Goal: Communication & Community: Participate in discussion

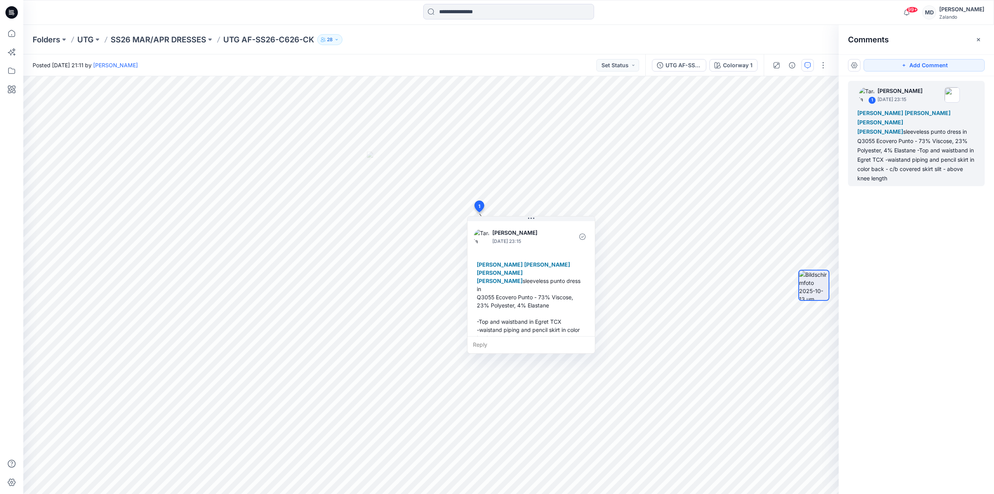
scroll to position [30, 0]
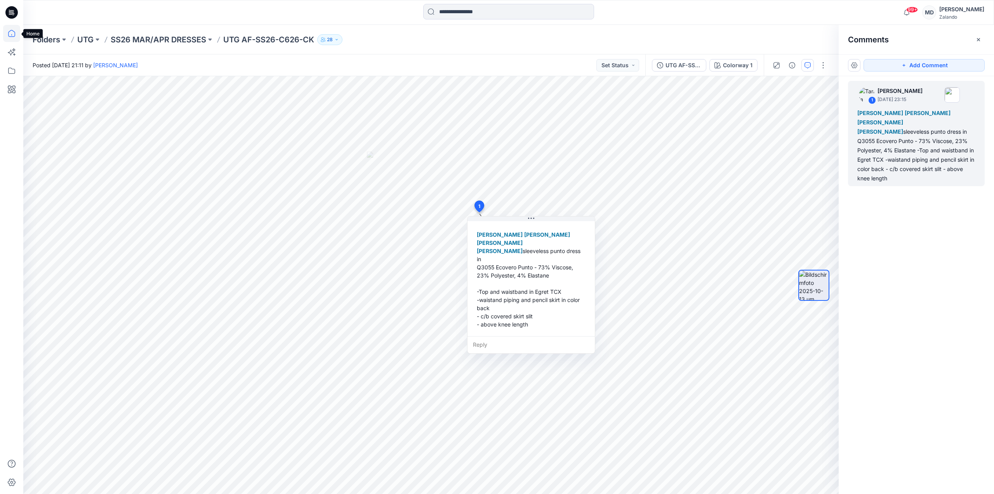
click at [9, 30] on icon at bounding box center [11, 33] width 17 height 17
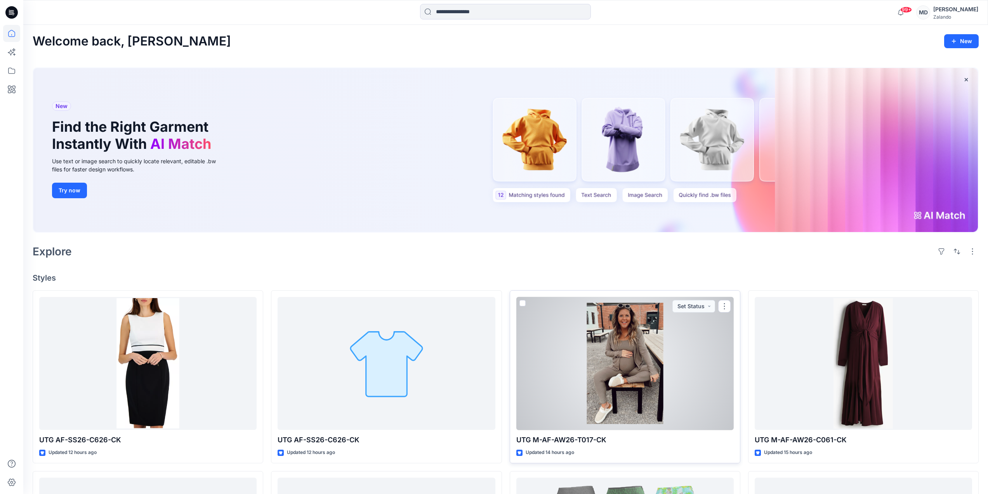
click at [620, 333] on div at bounding box center [624, 363] width 217 height 133
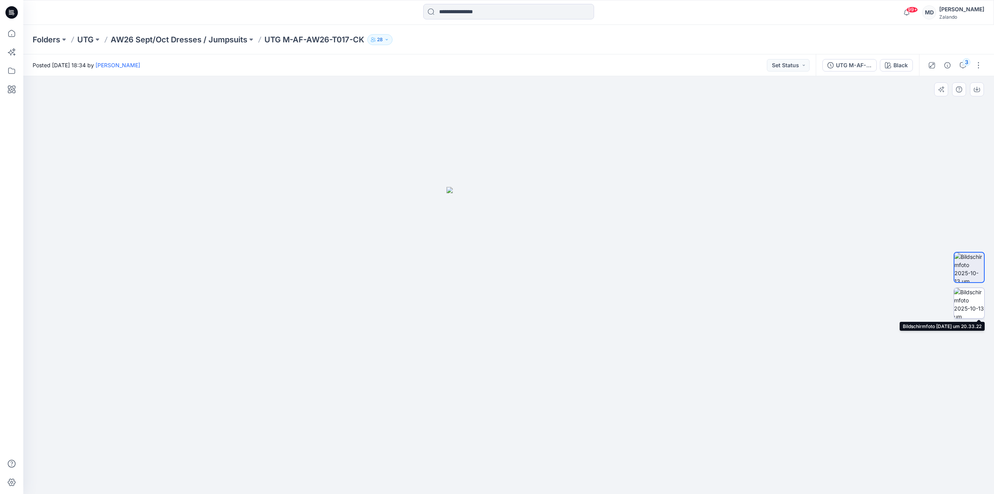
click at [975, 301] on img at bounding box center [969, 303] width 30 height 30
click at [959, 69] on button "3" at bounding box center [963, 65] width 12 height 12
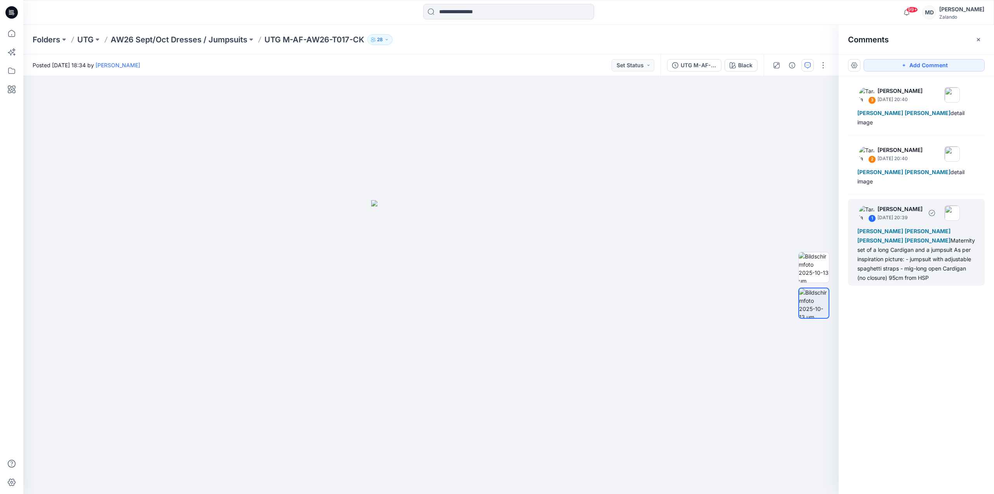
click at [935, 243] on div "[PERSON_NAME] [PERSON_NAME] [PERSON_NAME] [PERSON_NAME] Maternity set of a long…" at bounding box center [916, 254] width 118 height 56
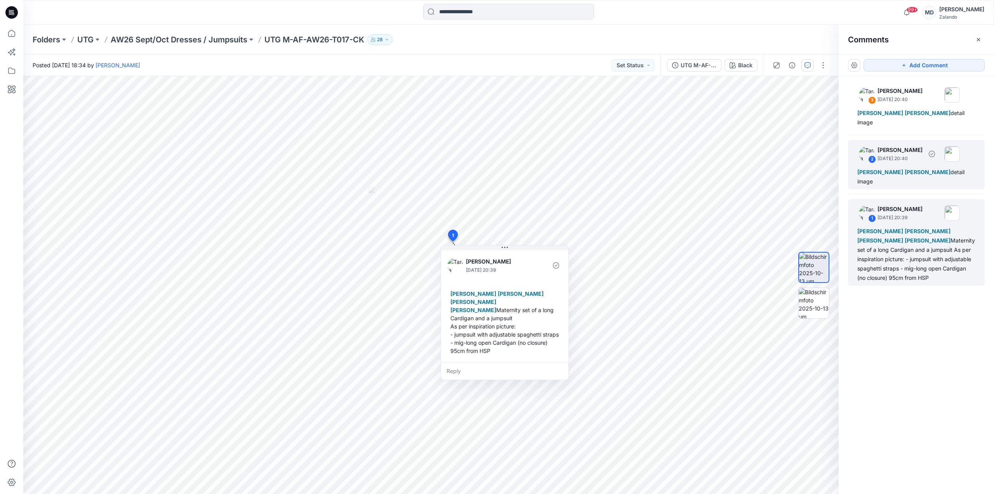
click at [934, 155] on div "2 [PERSON_NAME] [DATE] 20:40 [PERSON_NAME] Lis Linnebjerg detail image" at bounding box center [916, 164] width 137 height 49
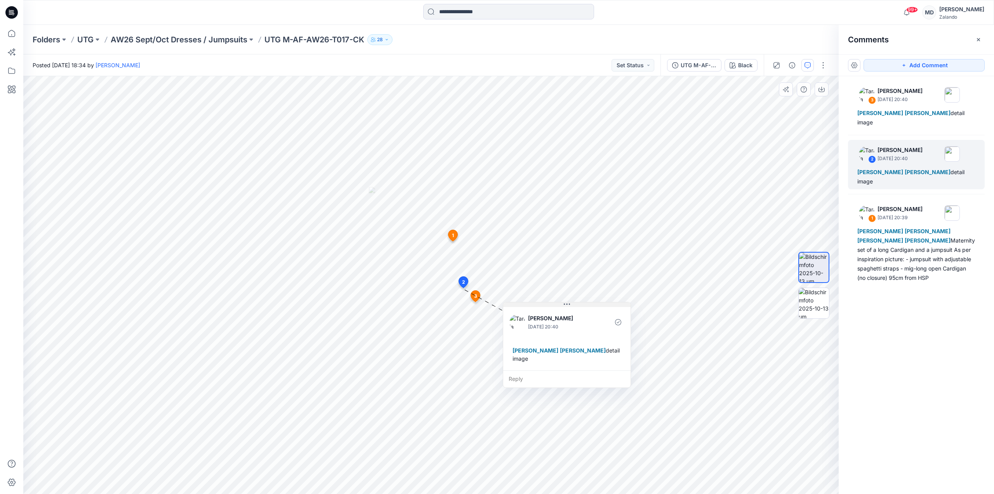
drag, startPoint x: 489, startPoint y: 305, endPoint x: 566, endPoint y: 304, distance: 77.3
click at [566, 304] on icon at bounding box center [567, 304] width 6 height 6
click at [953, 116] on div "[PERSON_NAME] [PERSON_NAME] detail image" at bounding box center [916, 117] width 118 height 19
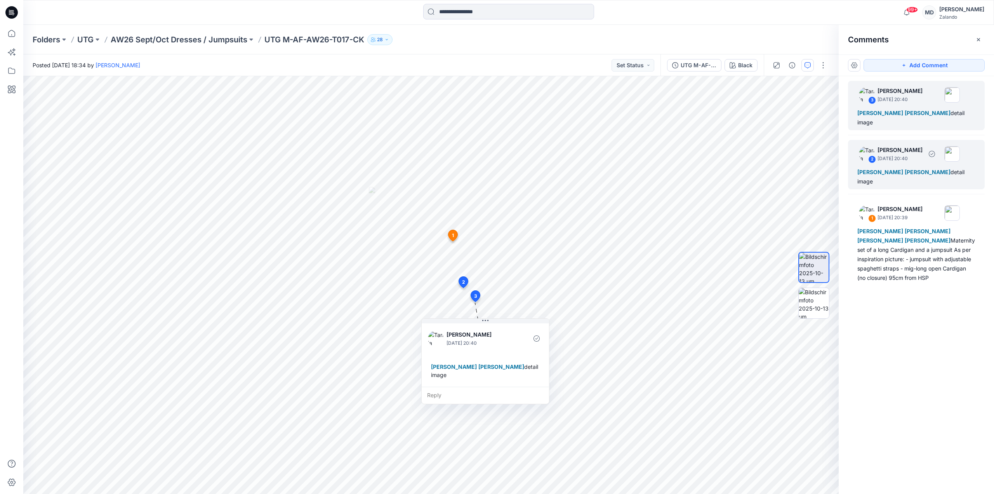
click at [953, 167] on div "[PERSON_NAME] Lis Linnebjerg detail image" at bounding box center [916, 176] width 118 height 19
click at [953, 117] on div "[PERSON_NAME] [PERSON_NAME] detail image" at bounding box center [916, 117] width 118 height 19
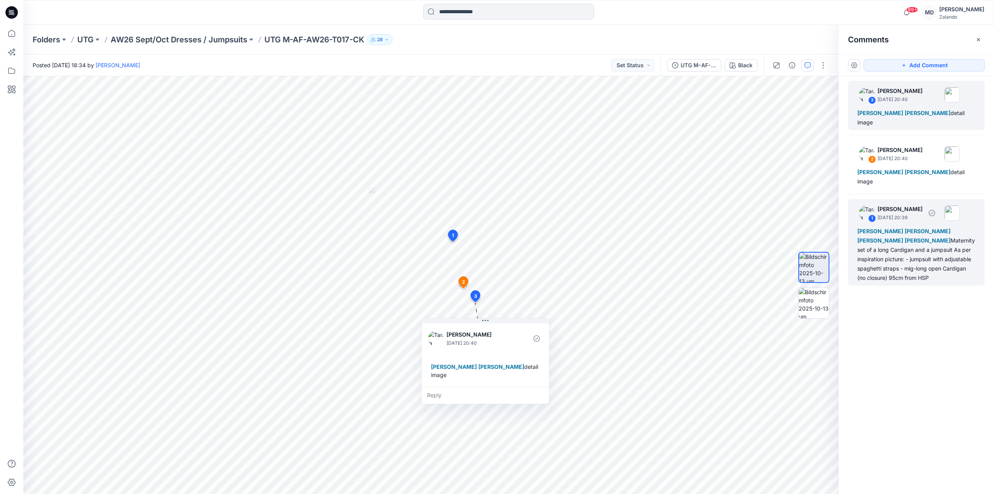
click at [939, 240] on div "[PERSON_NAME] [PERSON_NAME] [PERSON_NAME] [PERSON_NAME] Maternity set of a long…" at bounding box center [916, 254] width 118 height 56
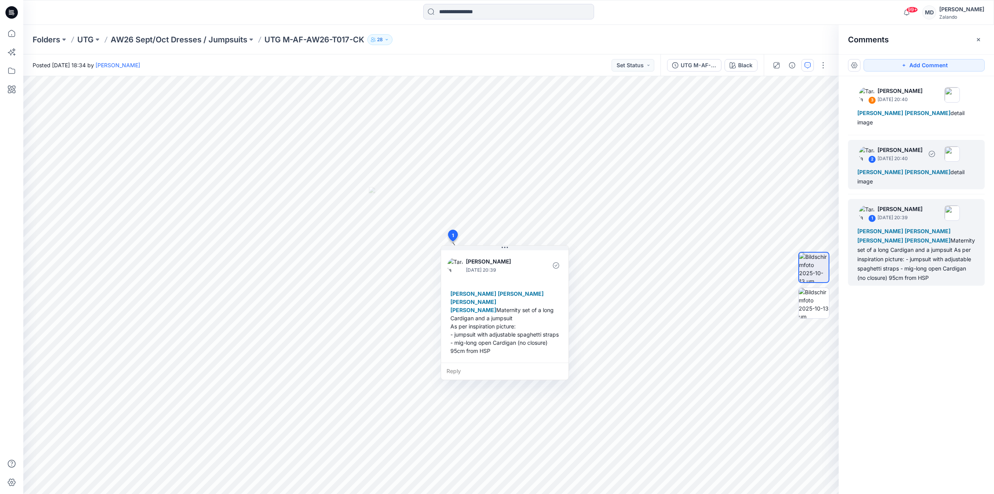
click at [967, 156] on div "2 [PERSON_NAME] [DATE] 20:40 [PERSON_NAME] Lis Linnebjerg detail image" at bounding box center [916, 164] width 137 height 49
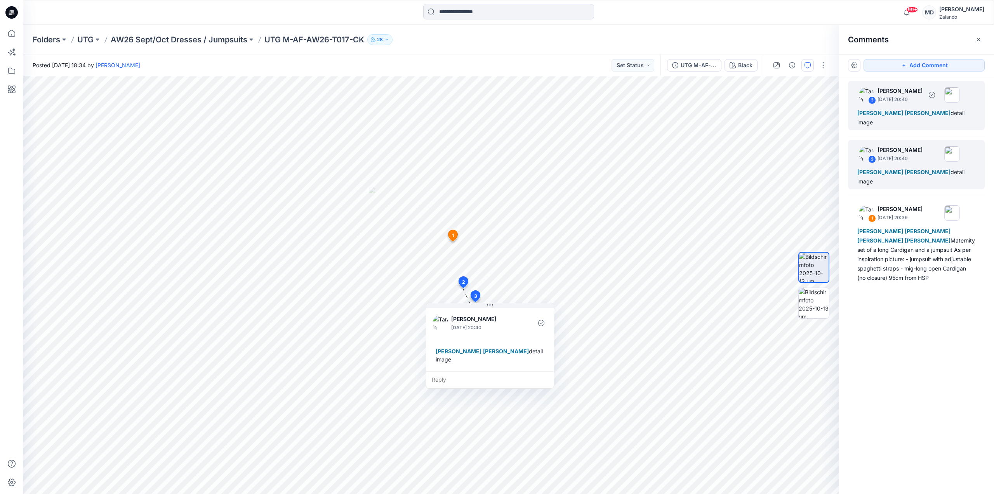
click at [963, 115] on div "[PERSON_NAME] [PERSON_NAME] detail image" at bounding box center [916, 117] width 118 height 19
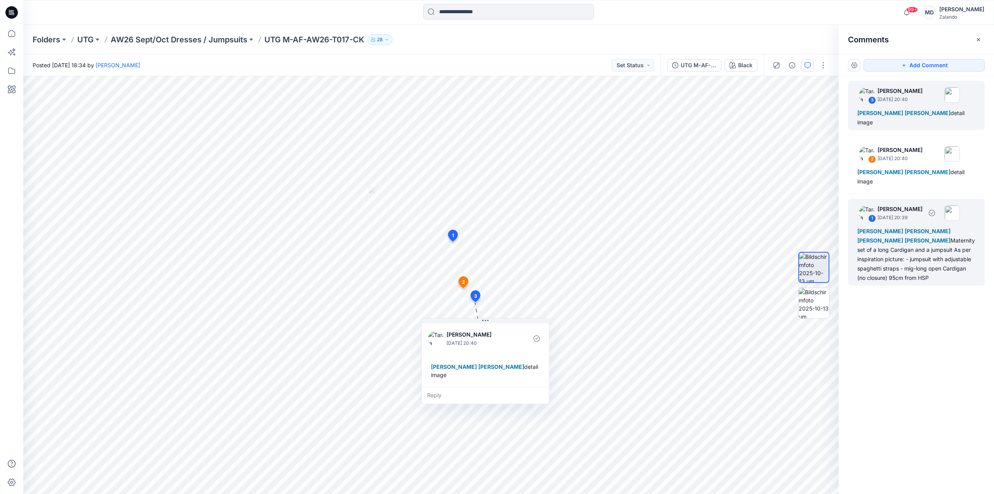
click at [935, 248] on div "[PERSON_NAME] [PERSON_NAME] [PERSON_NAME] [PERSON_NAME] Maternity set of a long…" at bounding box center [916, 254] width 118 height 56
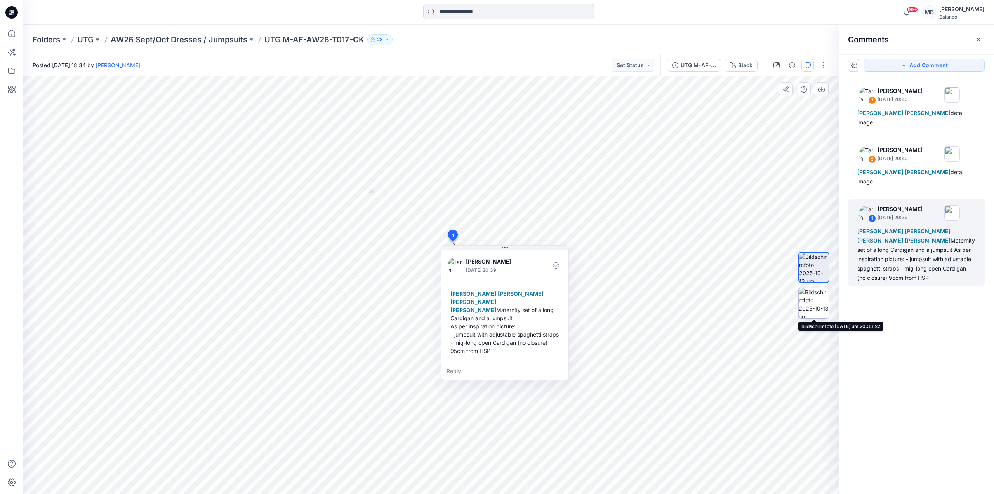
click at [813, 301] on img at bounding box center [814, 303] width 30 height 30
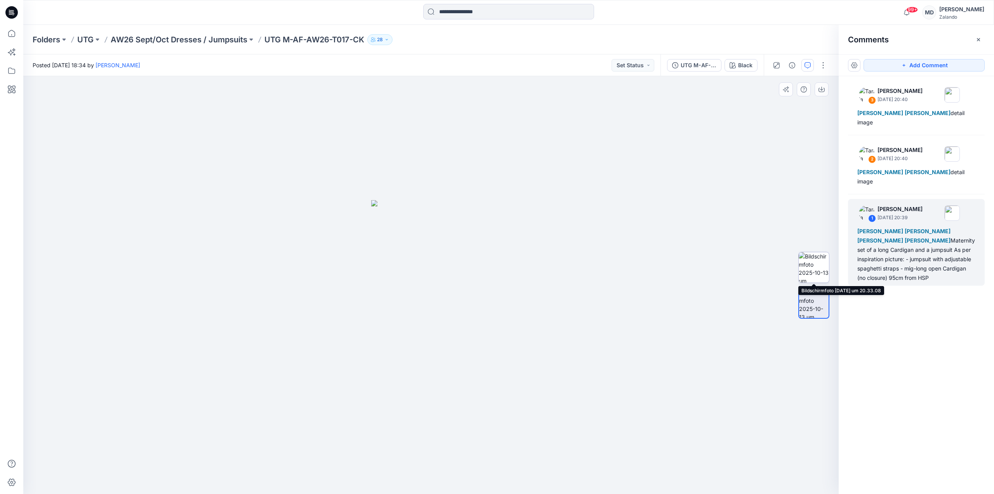
click at [812, 267] on img at bounding box center [814, 267] width 30 height 30
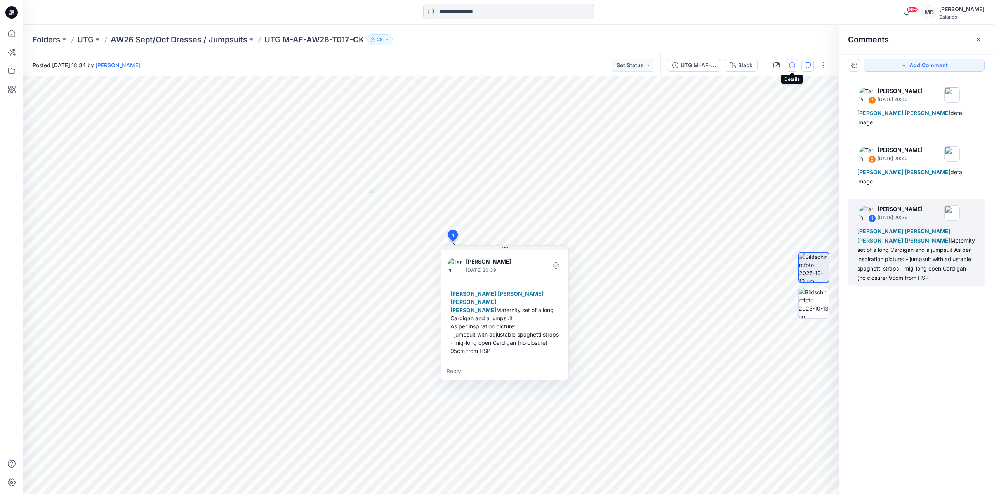
click at [795, 62] on icon "button" at bounding box center [792, 65] width 6 height 6
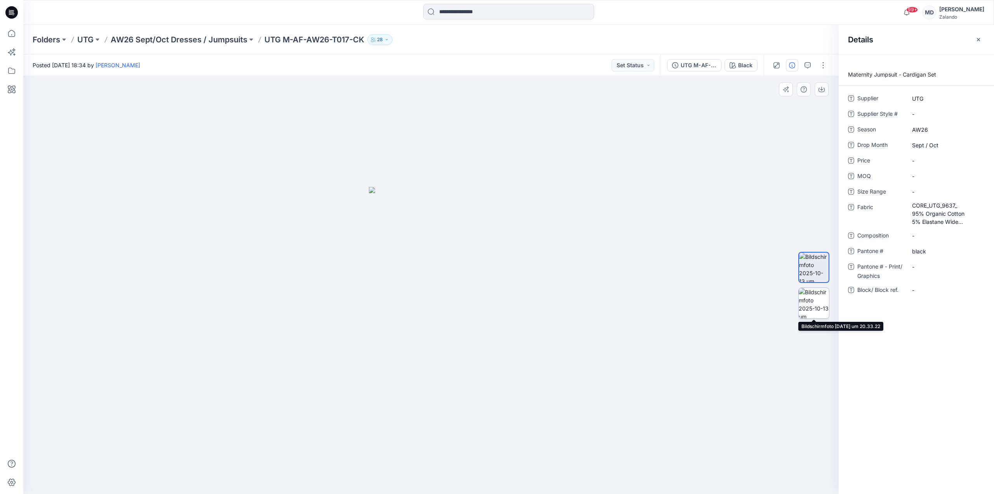
click at [814, 304] on img at bounding box center [814, 303] width 30 height 30
click at [811, 68] on button "button" at bounding box center [808, 65] width 12 height 12
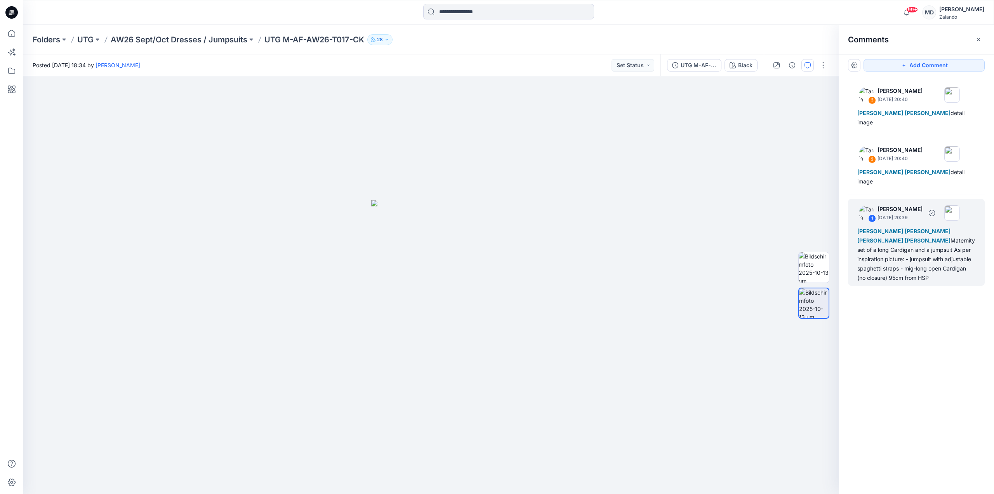
click at [907, 243] on div "[PERSON_NAME] [PERSON_NAME] [PERSON_NAME] [PERSON_NAME] Maternity set of a long…" at bounding box center [916, 254] width 118 height 56
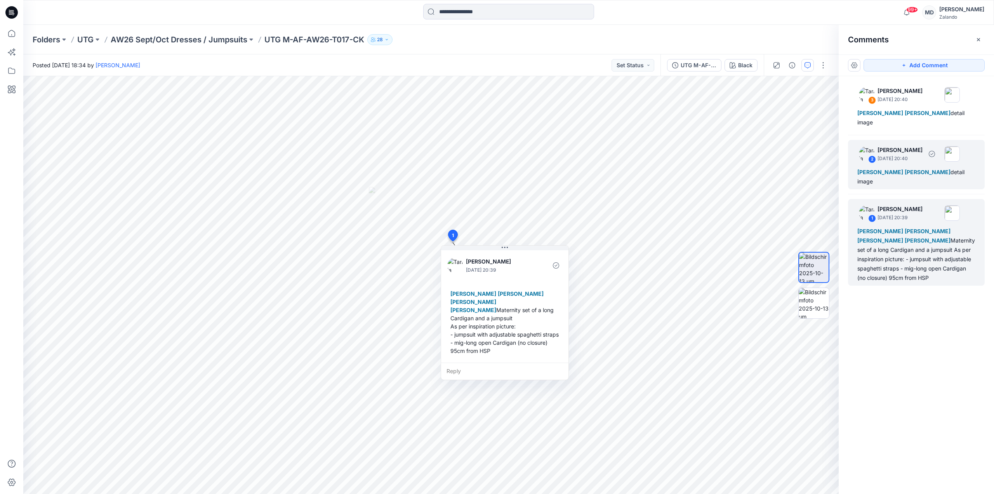
click at [947, 167] on div "[PERSON_NAME] Lis Linnebjerg detail image" at bounding box center [916, 176] width 118 height 19
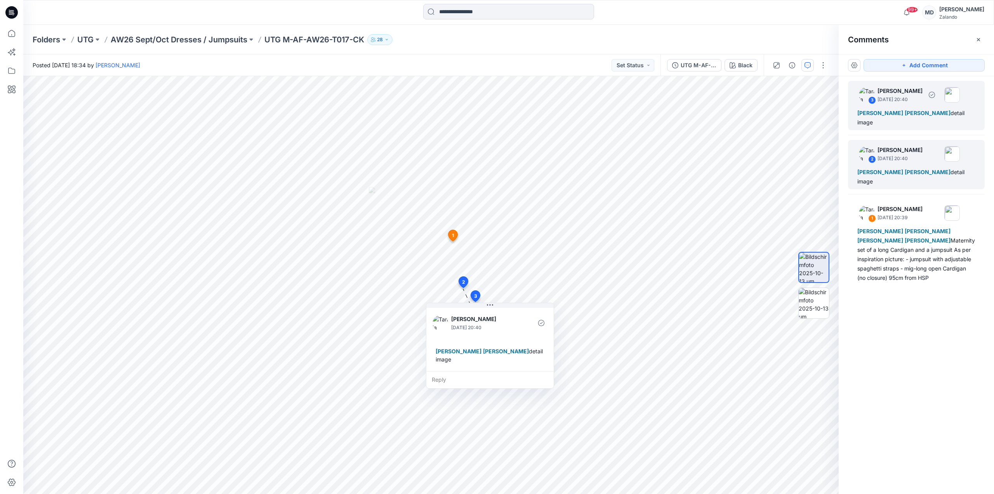
click at [956, 114] on div "[PERSON_NAME] [PERSON_NAME] detail image" at bounding box center [916, 117] width 118 height 19
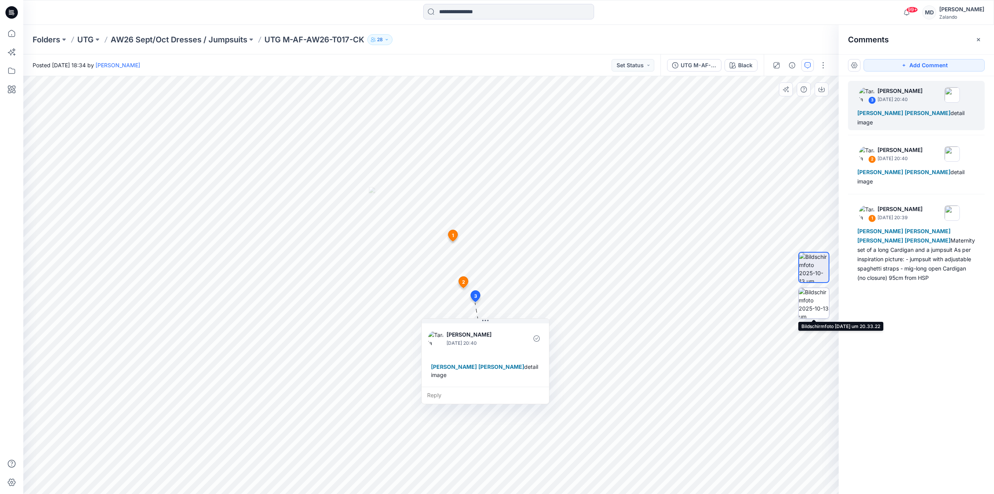
click at [808, 307] on img at bounding box center [814, 303] width 30 height 30
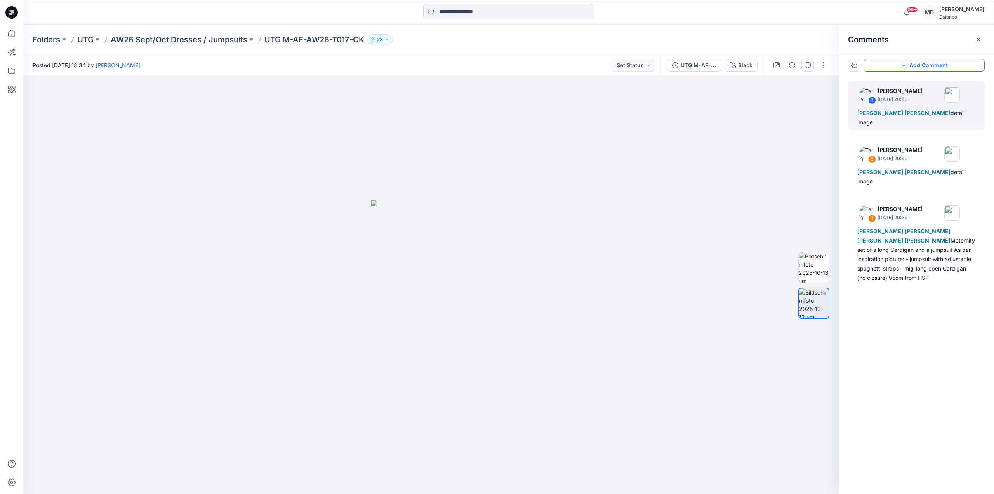
click at [914, 66] on button "Add Comment" at bounding box center [924, 65] width 121 height 12
click at [467, 247] on div "4" at bounding box center [430, 284] width 815 height 417
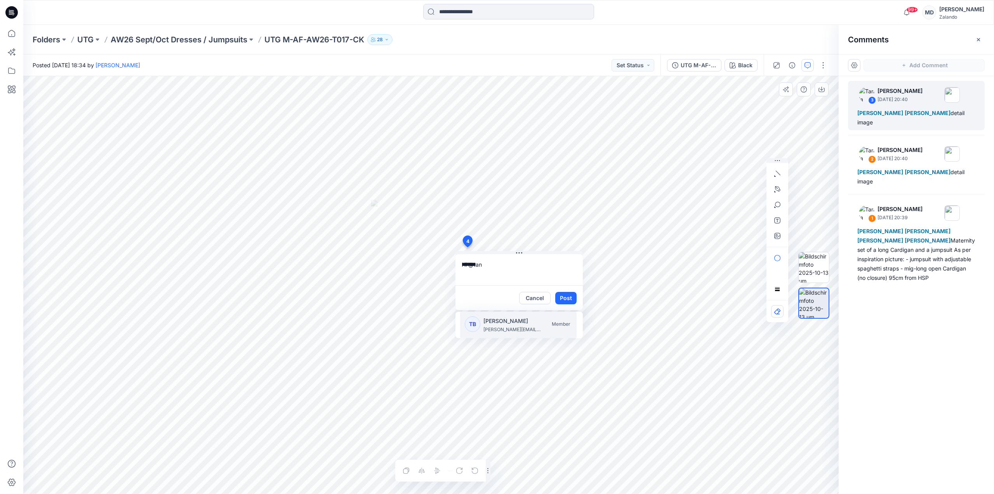
click at [485, 319] on p "[PERSON_NAME]" at bounding box center [512, 320] width 58 height 9
type textarea "**********"
click at [540, 296] on button "Cancel" at bounding box center [534, 298] width 31 height 12
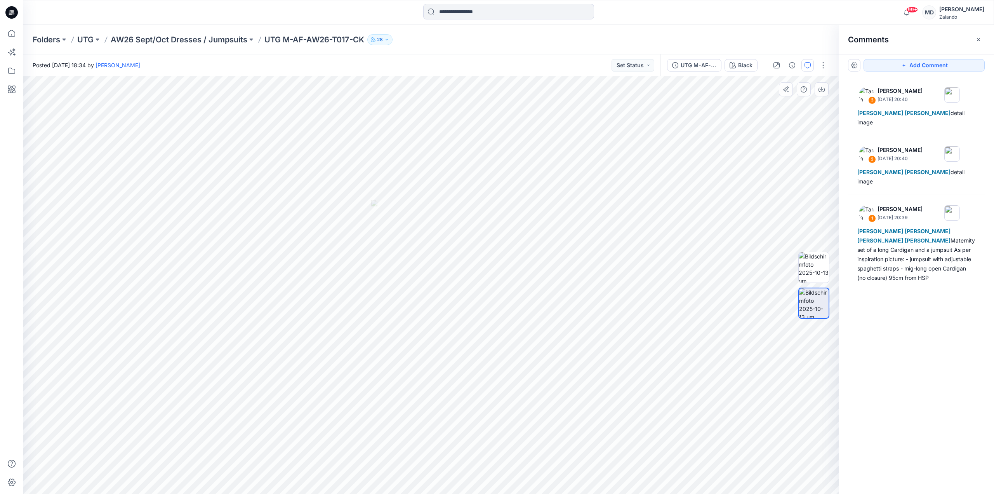
click at [922, 341] on div "3 [PERSON_NAME] [DATE] 20:40 [PERSON_NAME] [PERSON_NAME] detail image 2 [PERSON…" at bounding box center [916, 270] width 155 height 389
click at [895, 63] on button "Add Comment" at bounding box center [924, 65] width 121 height 12
click at [462, 238] on div "4" at bounding box center [430, 284] width 815 height 417
click at [472, 262] on textarea at bounding box center [514, 260] width 127 height 31
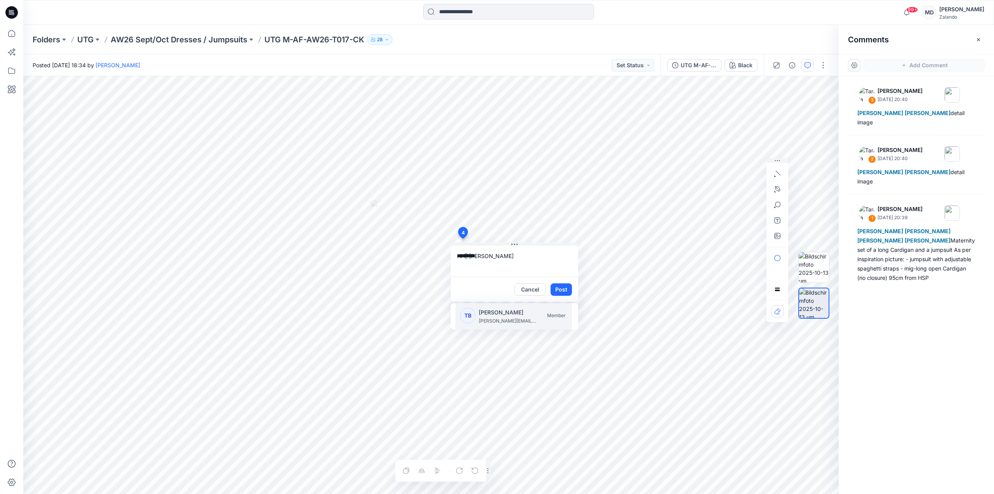
click at [486, 311] on p "[PERSON_NAME]" at bounding box center [508, 312] width 58 height 9
drag, startPoint x: 544, startPoint y: 271, endPoint x: 454, endPoint y: 260, distance: 91.2
click at [454, 260] on textarea "**********" at bounding box center [514, 260] width 127 height 31
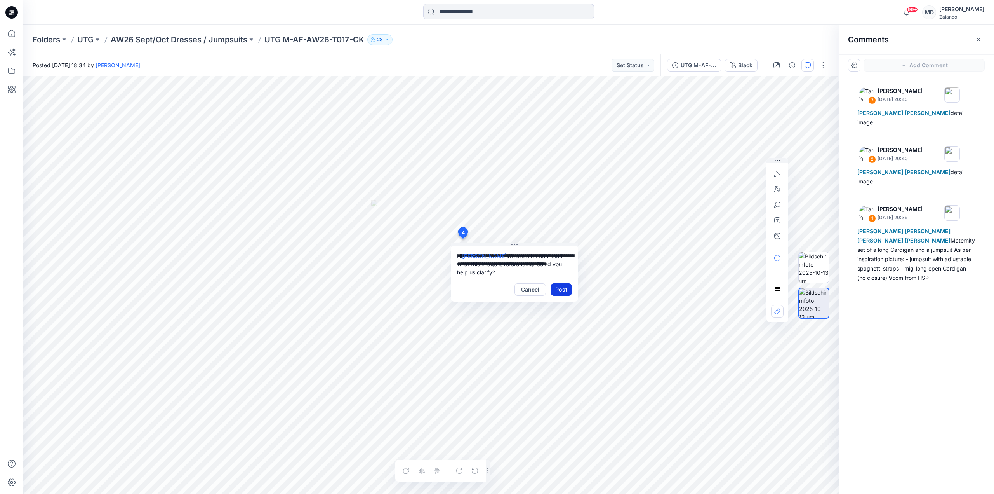
type textarea "**********"
click at [568, 288] on button "Post" at bounding box center [561, 289] width 21 height 12
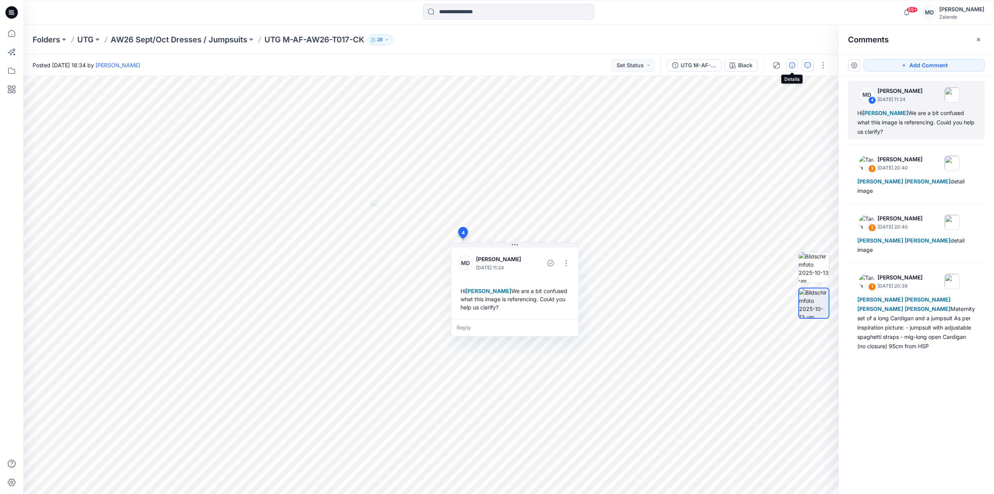
click at [791, 66] on icon "button" at bounding box center [792, 65] width 6 height 6
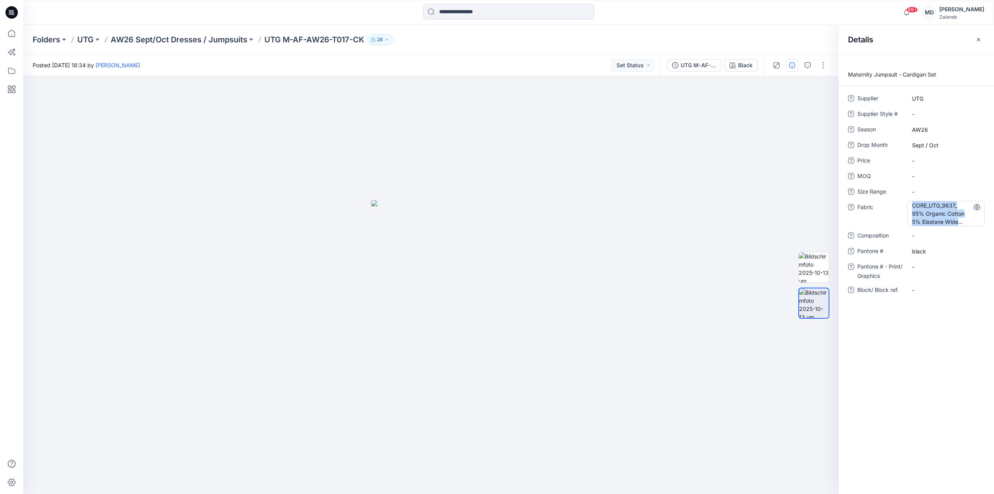
drag, startPoint x: 913, startPoint y: 205, endPoint x: 966, endPoint y: 226, distance: 56.2
click at [966, 226] on div "CORE_UTG_9637_ 95% Organic Cotton 5% Elastane Wide Rib(8x4), 220gsm" at bounding box center [946, 213] width 78 height 25
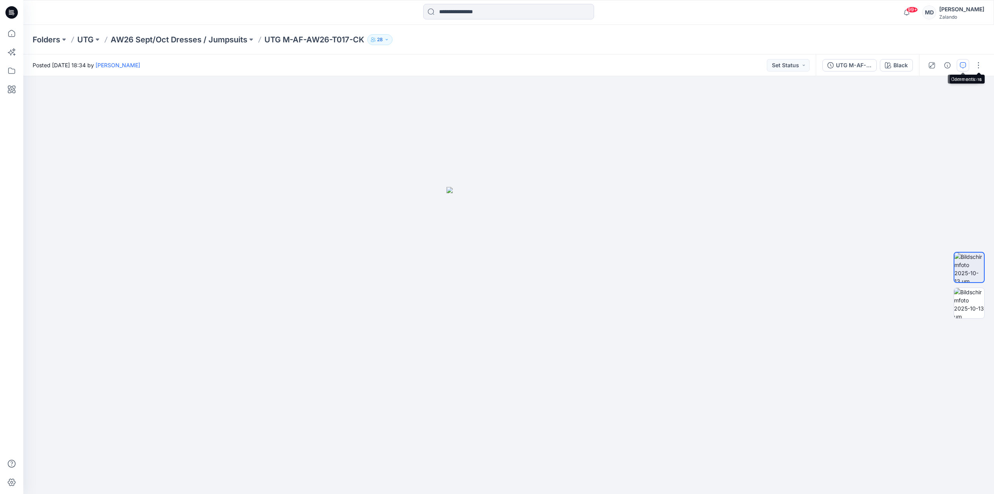
click at [963, 65] on icon "button" at bounding box center [963, 65] width 6 height 6
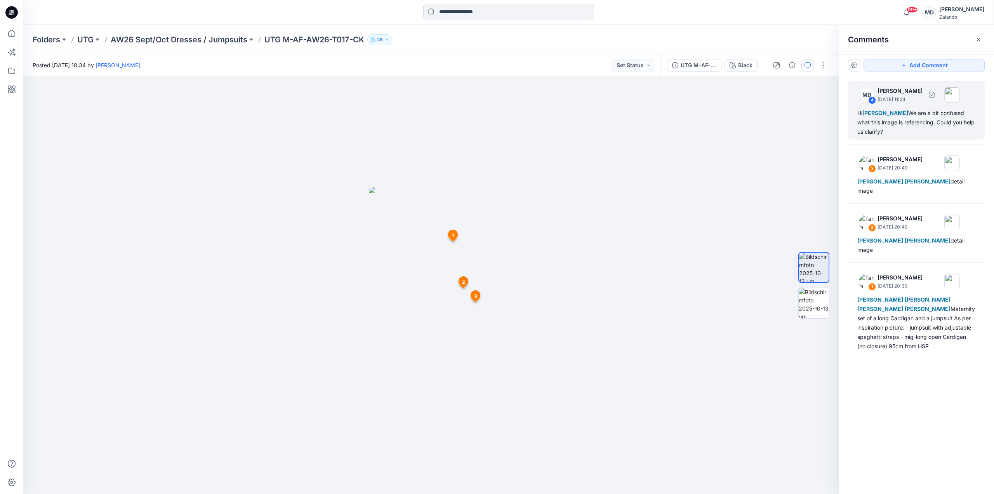
click at [947, 127] on div "Hi [PERSON_NAME] We are a bit confused what this image is referencing. Could yo…" at bounding box center [916, 122] width 118 height 28
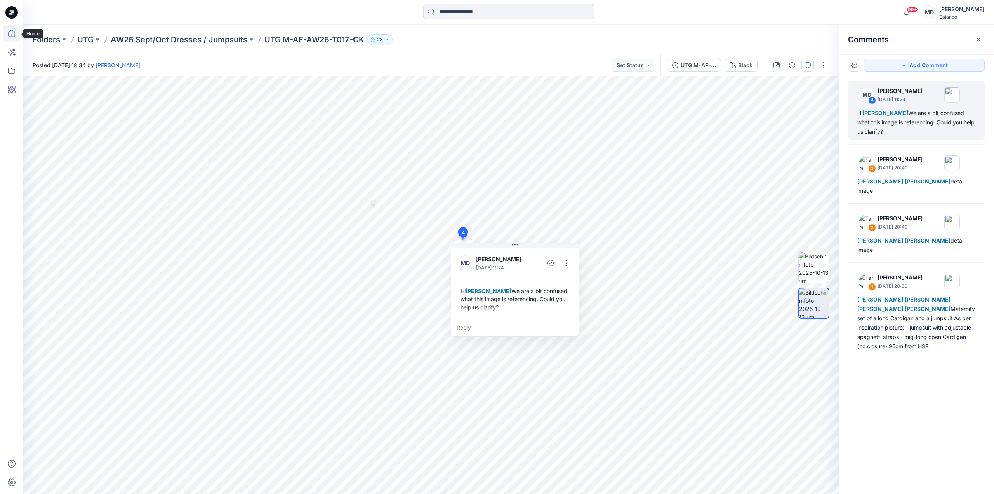
click at [9, 30] on icon at bounding box center [11, 33] width 17 height 17
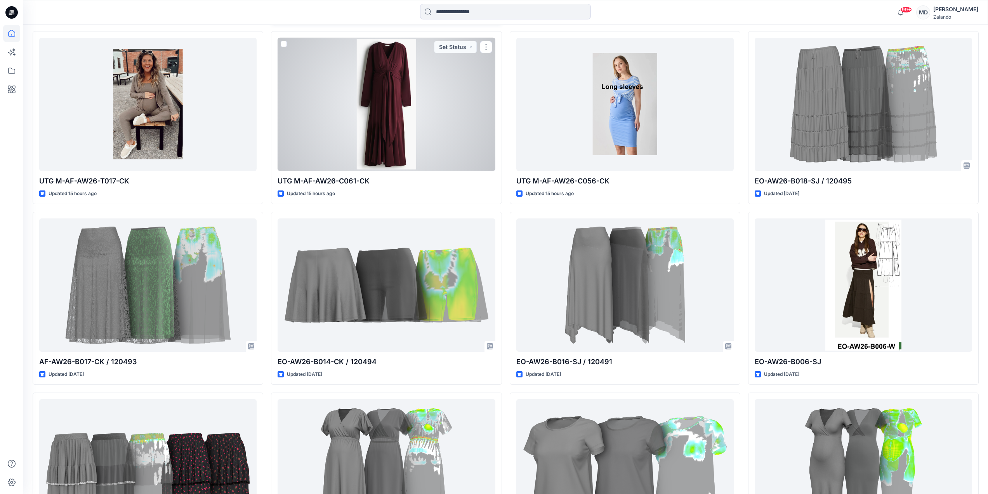
scroll to position [445, 0]
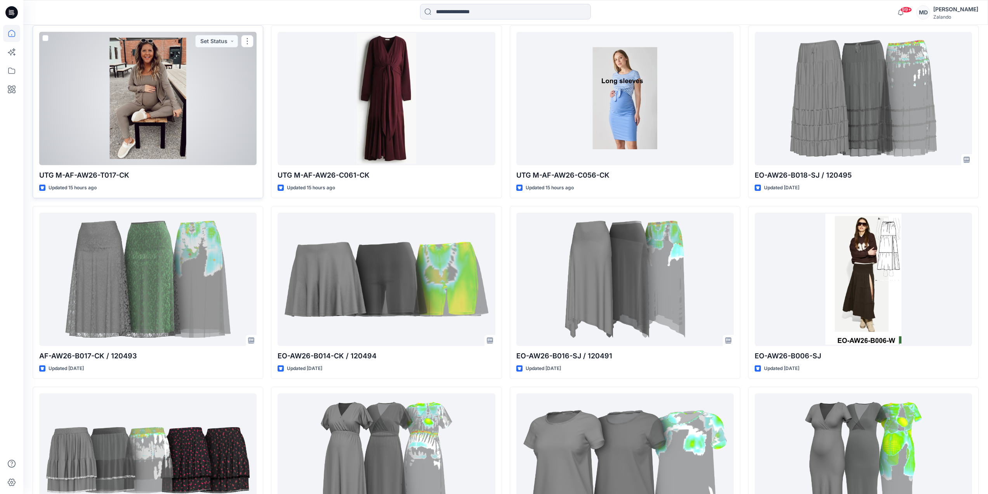
click at [96, 84] on div at bounding box center [147, 98] width 217 height 133
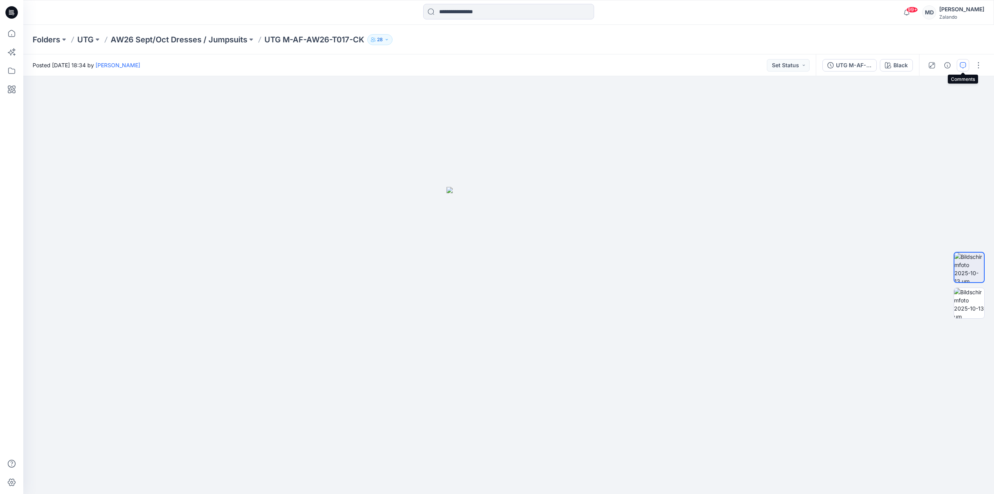
click at [958, 70] on button "button" at bounding box center [963, 65] width 12 height 12
